Goal: Task Accomplishment & Management: Use online tool/utility

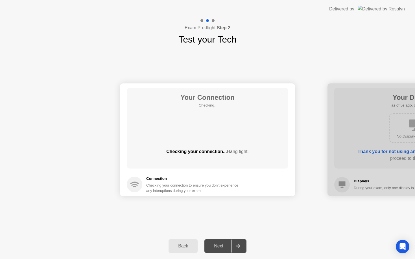
click at [390, 134] on div at bounding box center [414, 140] width 175 height 113
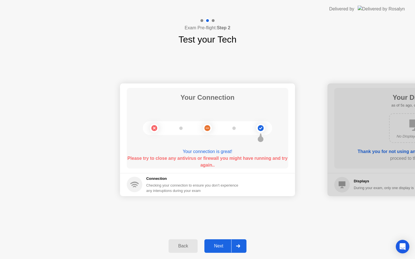
click at [216, 245] on div "Next" at bounding box center [218, 246] width 25 height 5
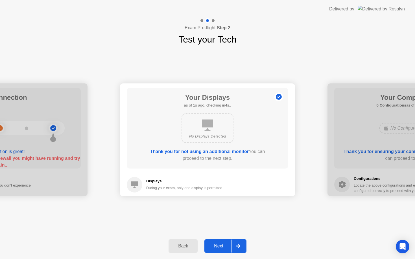
click at [219, 250] on button "Next" at bounding box center [225, 247] width 42 height 14
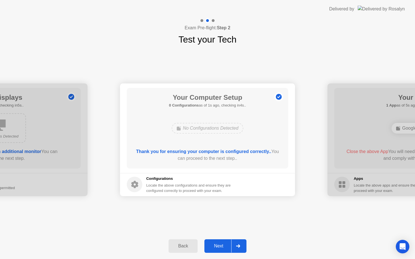
click at [219, 248] on div "Next" at bounding box center [218, 246] width 25 height 5
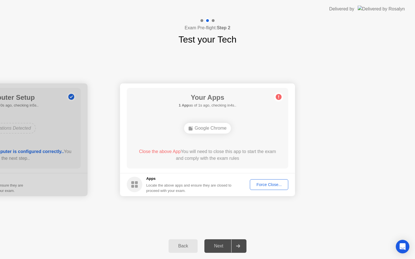
click at [274, 187] on div "Force Close..." at bounding box center [269, 185] width 34 height 5
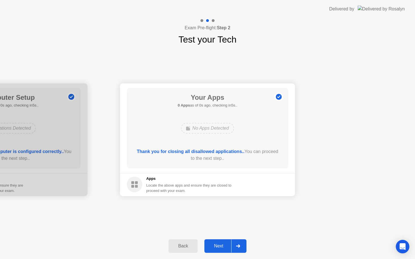
click at [215, 244] on div "Next" at bounding box center [218, 246] width 25 height 5
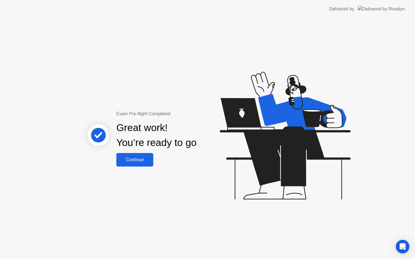
click at [142, 161] on div "Continue" at bounding box center [135, 160] width 34 height 5
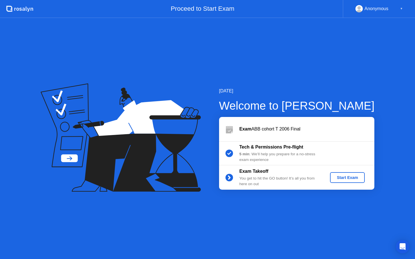
click at [352, 176] on div "Start Exam" at bounding box center [347, 178] width 30 height 5
